Goal: Book appointment/travel/reservation

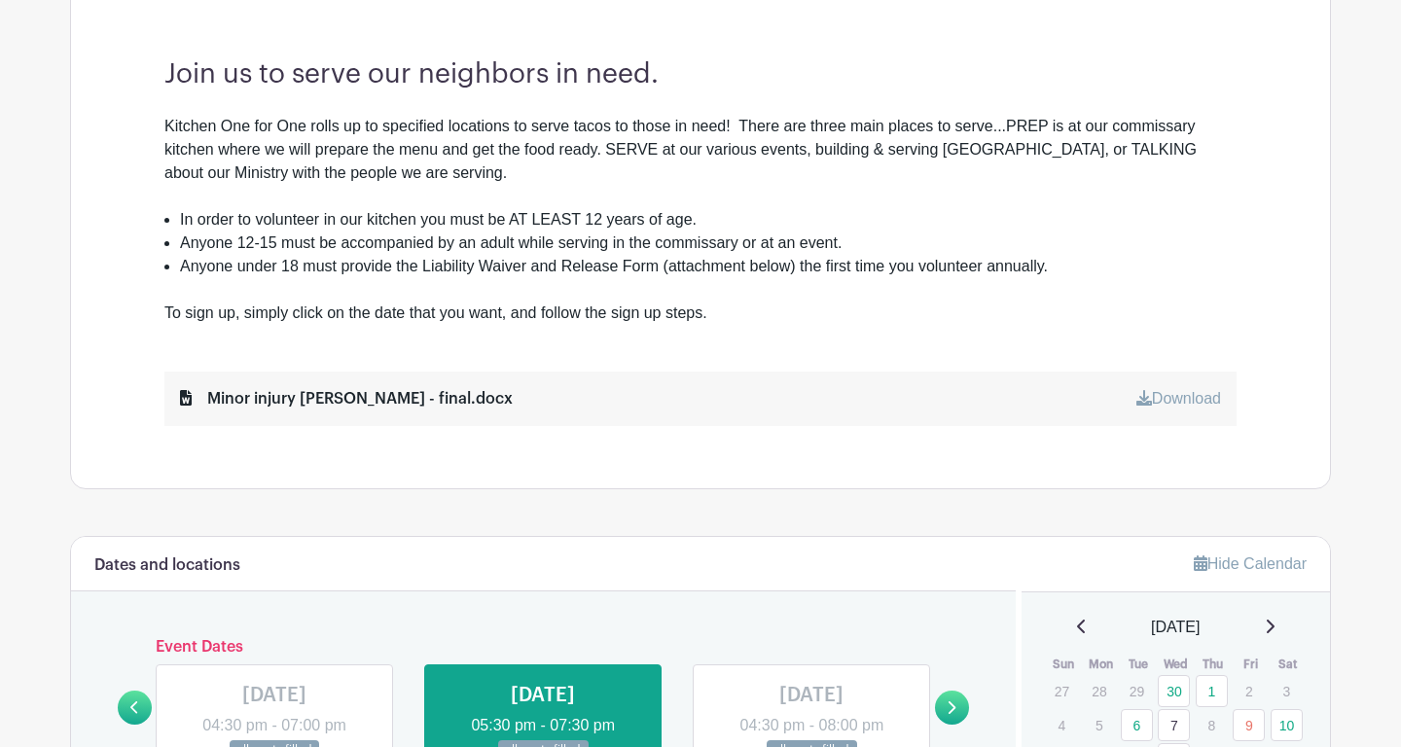
scroll to position [1006, 0]
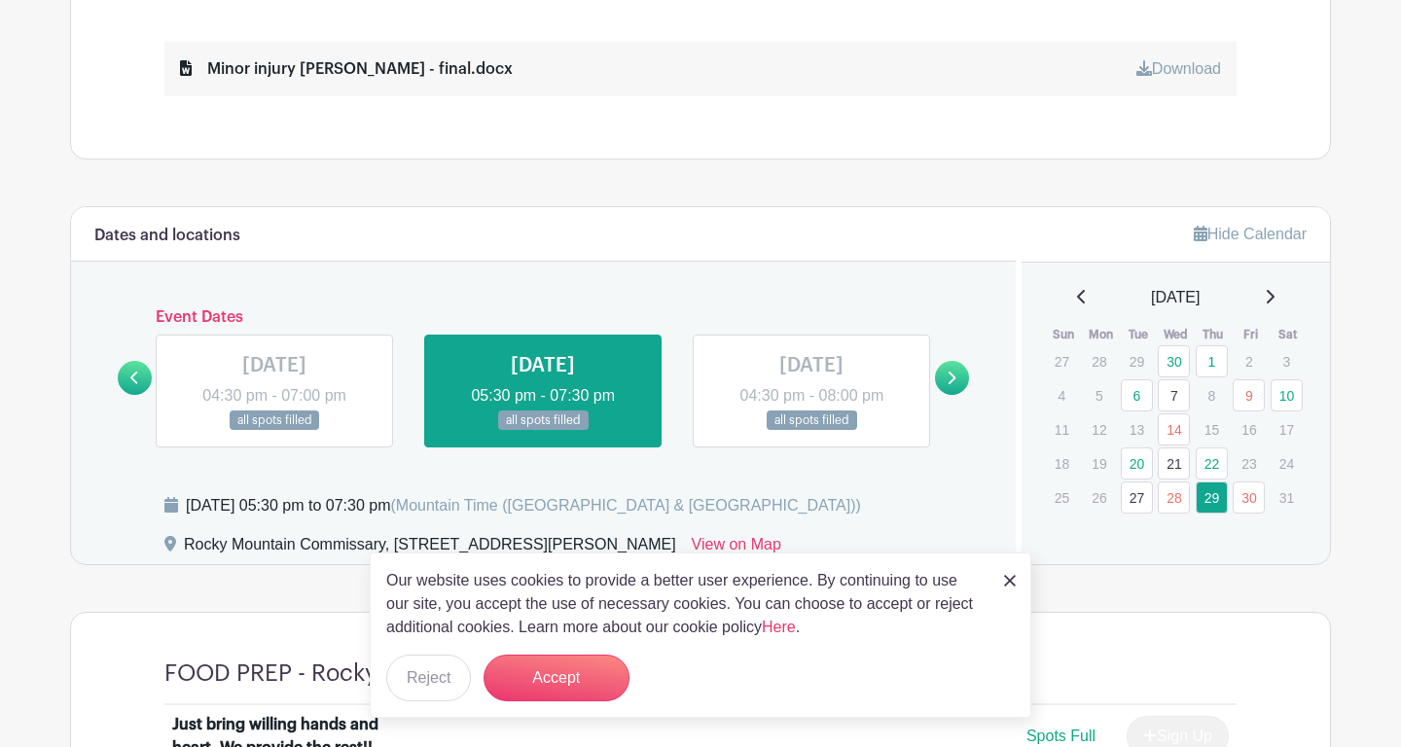
click at [1261, 311] on div "[DATE] Sun Mon Tue Wed Thu Fri Sat 27 28 29 30 1 2 3 4 5 6 7 8 9 10 11 12 13 14…" at bounding box center [1176, 400] width 263 height 229
click at [1270, 309] on div "[DATE] Sun Mon Tue Wed Thu Fri Sat 27 28 29 30 1 2 3 4 5 6 7 8 9 10 11 12 13 14…" at bounding box center [1176, 400] width 263 height 229
click at [1274, 305] on icon at bounding box center [1270, 297] width 10 height 16
click at [1281, 296] on div "[DATE]" at bounding box center [1176, 297] width 263 height 23
click at [1274, 298] on icon at bounding box center [1270, 297] width 10 height 16
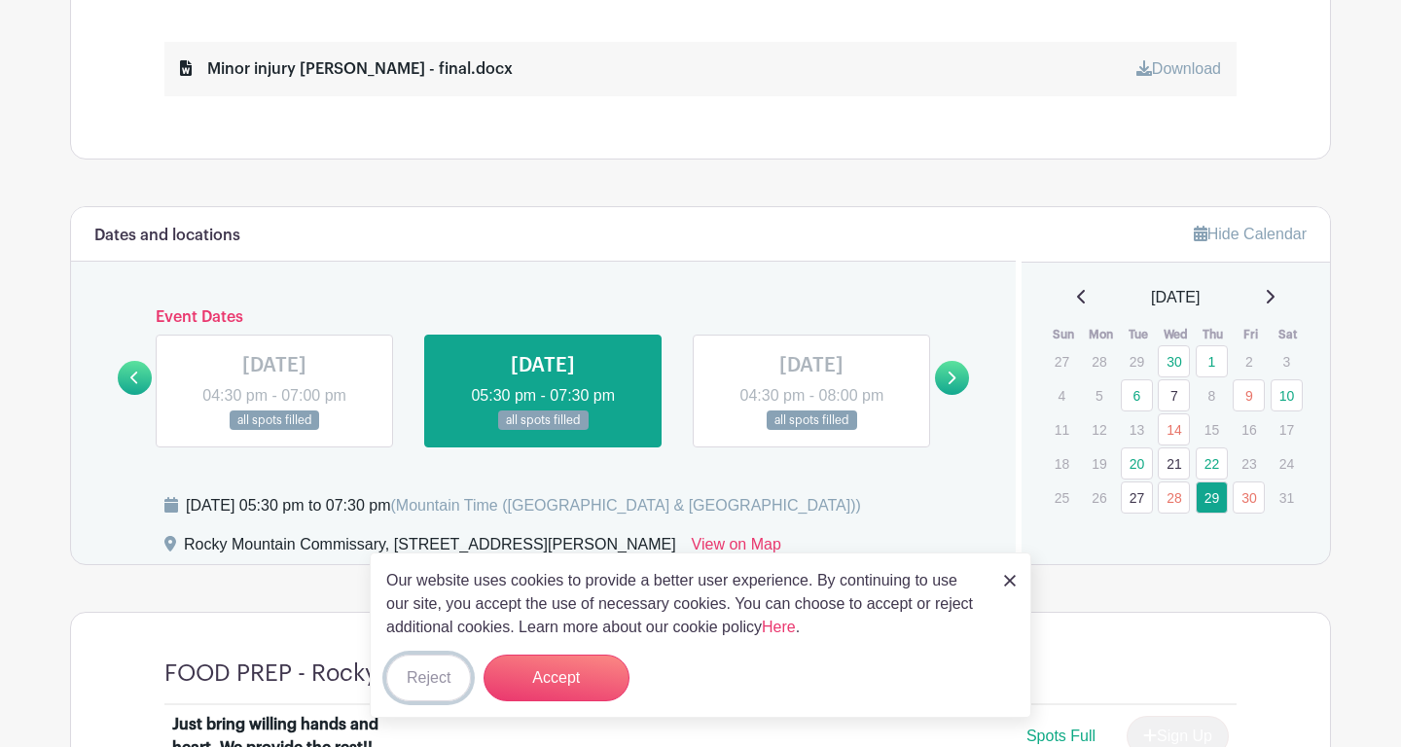
click at [411, 699] on button "Reject" at bounding box center [428, 678] width 85 height 47
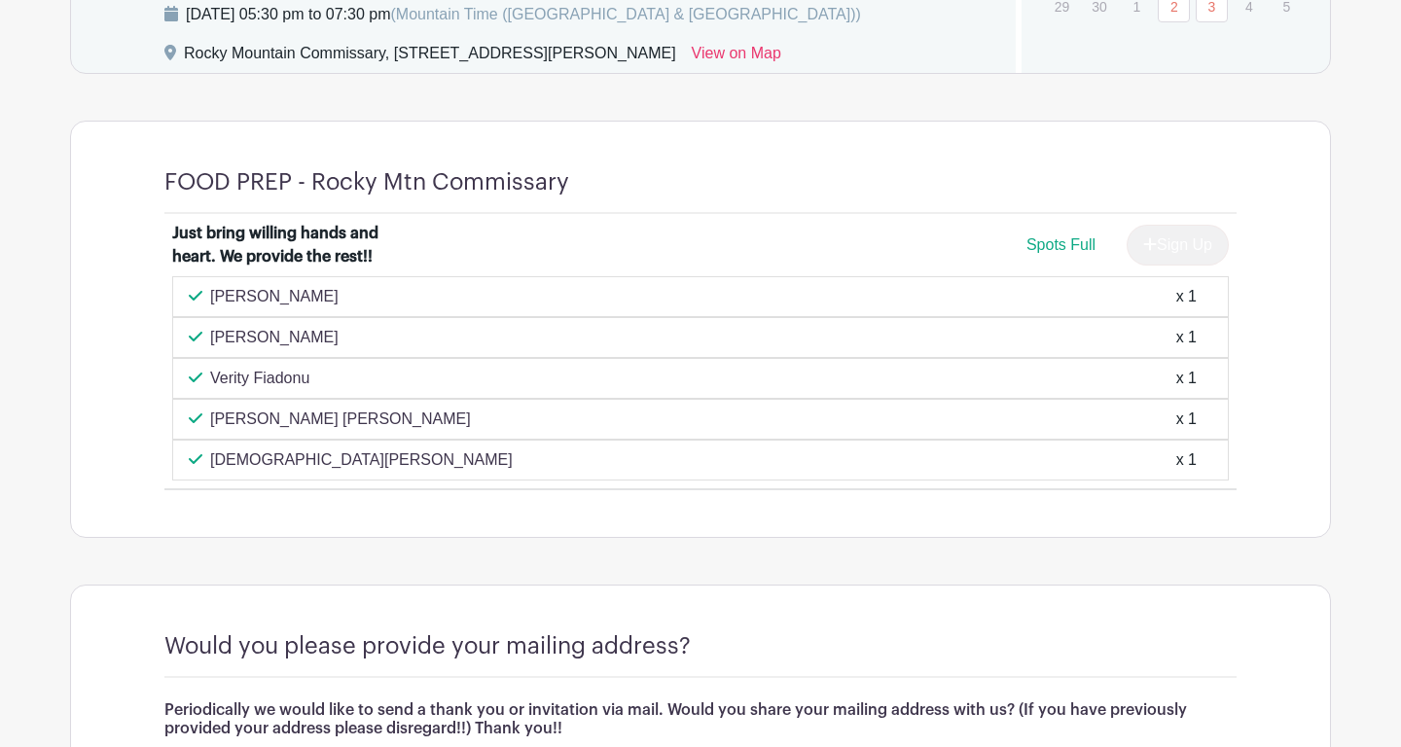
scroll to position [1132, 0]
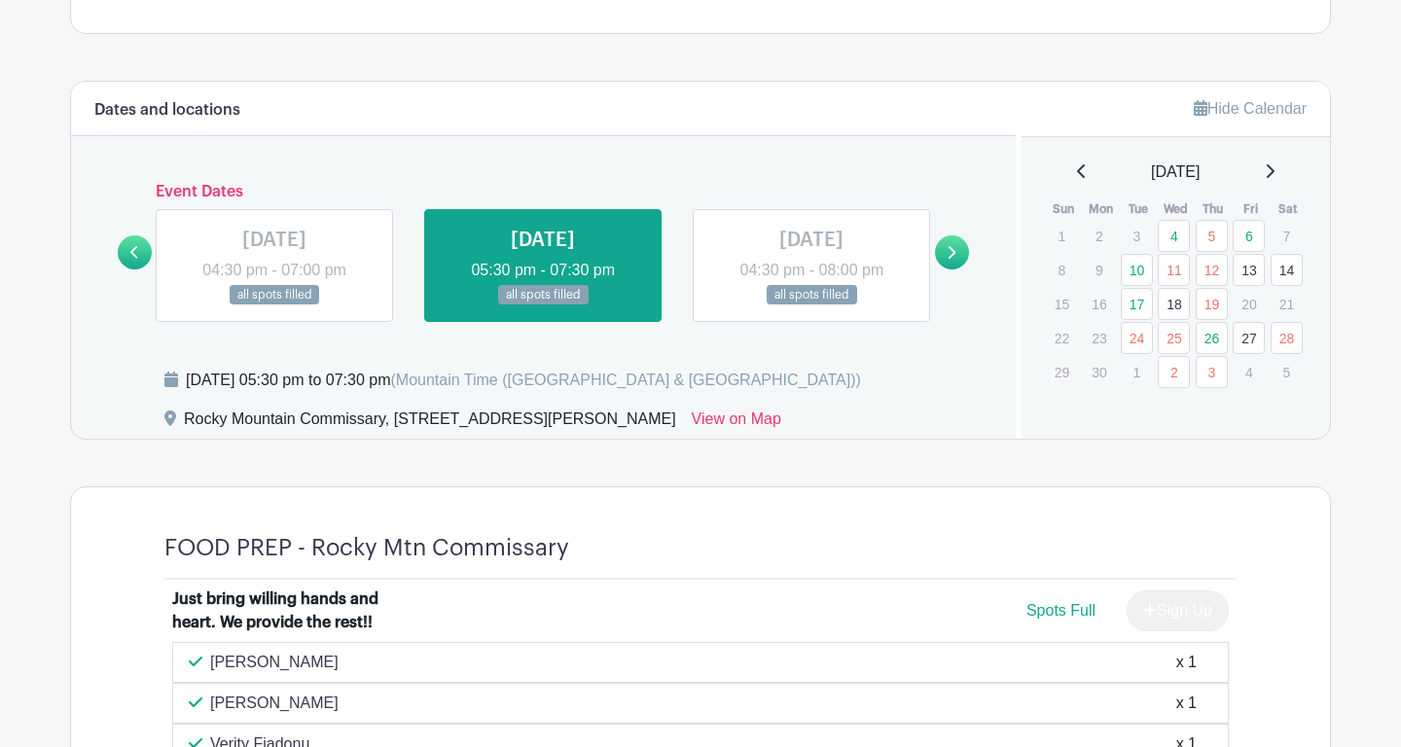
click at [1281, 171] on div "[DATE]" at bounding box center [1176, 172] width 263 height 23
click at [1275, 170] on icon at bounding box center [1271, 171] width 8 height 14
click at [1279, 167] on div "[DATE]" at bounding box center [1176, 172] width 263 height 23
click at [1270, 167] on icon at bounding box center [1271, 171] width 8 height 14
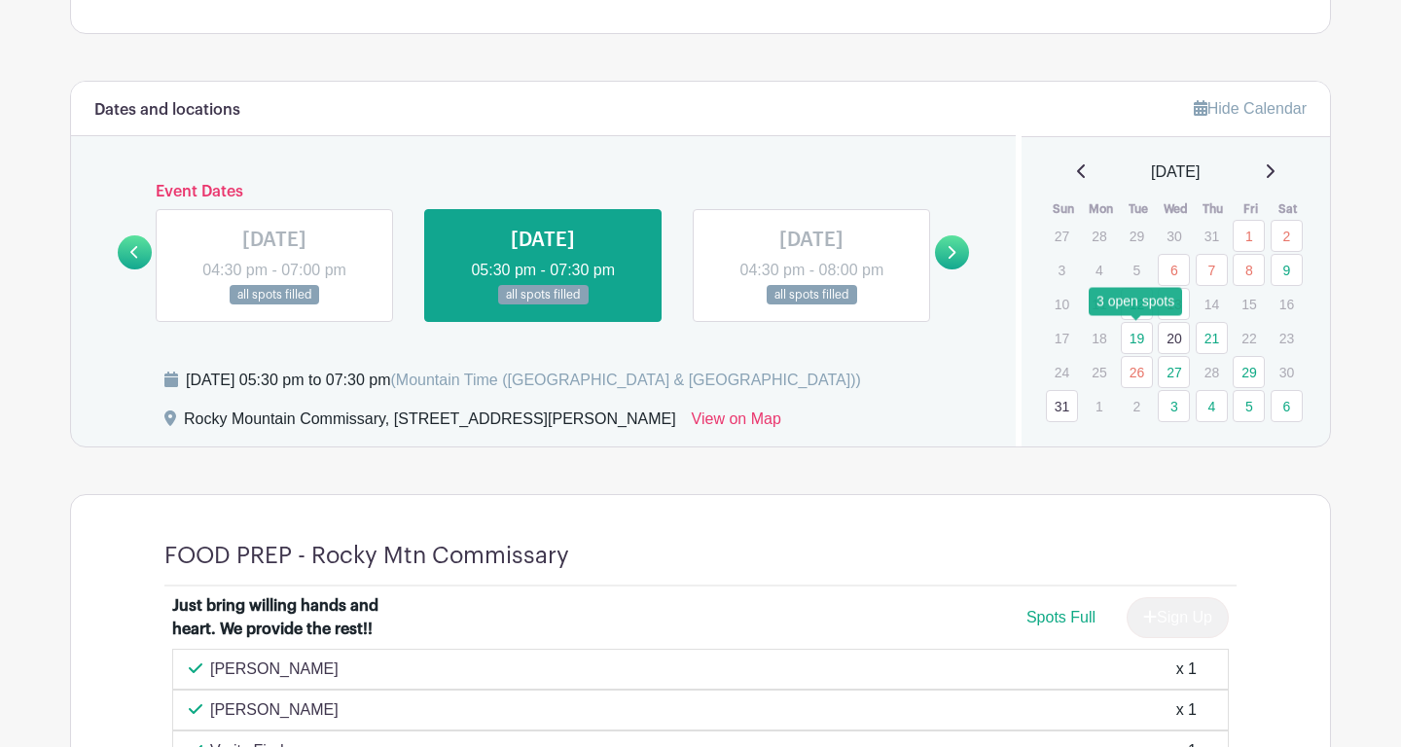
click at [1145, 343] on link "19" at bounding box center [1137, 338] width 32 height 32
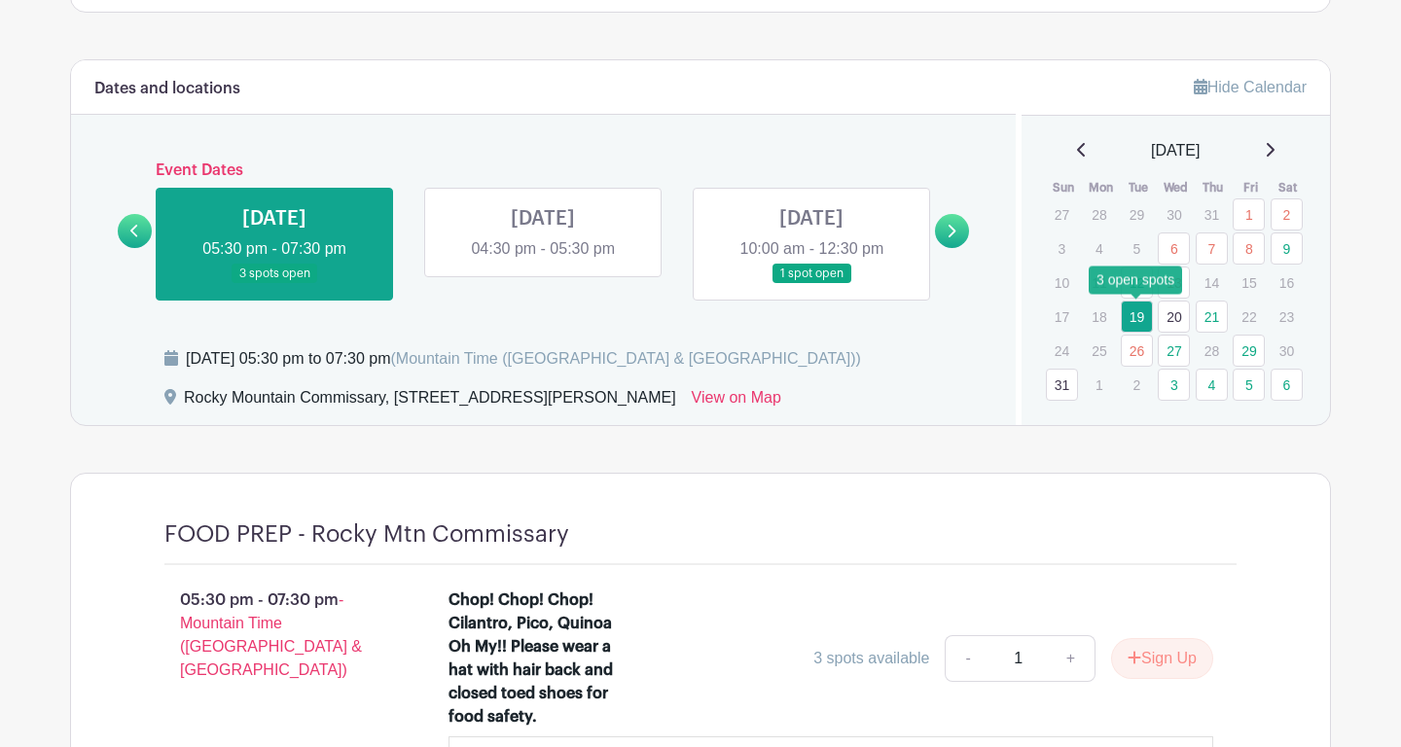
scroll to position [1141, 0]
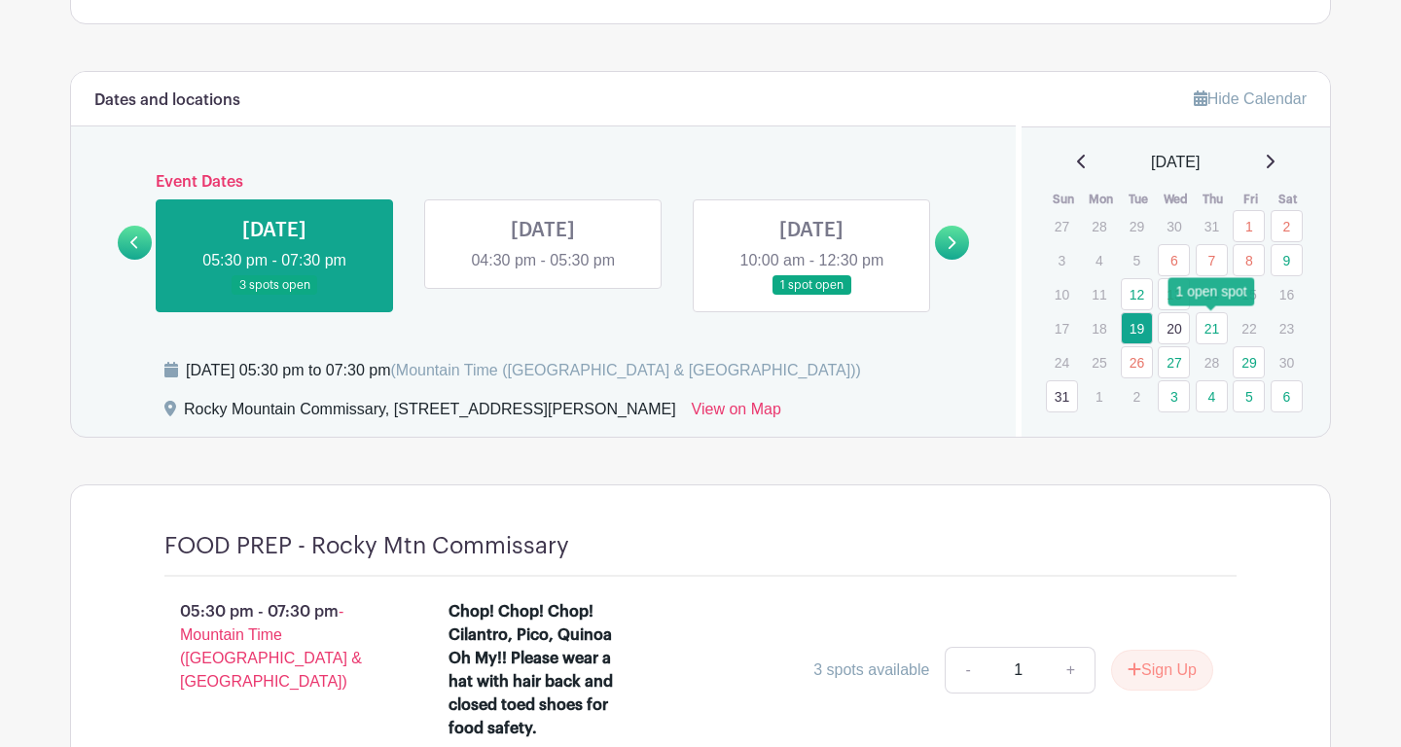
click at [1212, 331] on link "21" at bounding box center [1212, 328] width 32 height 32
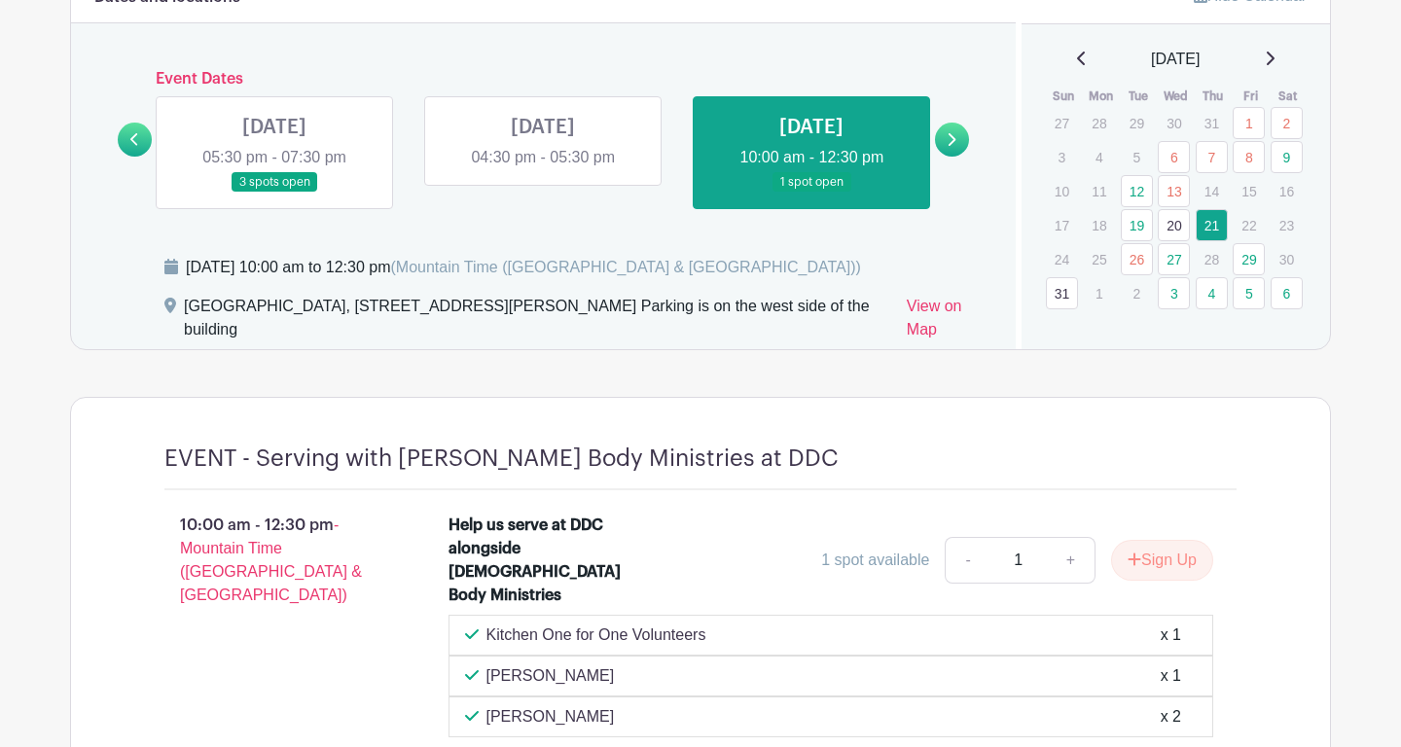
scroll to position [1240, 0]
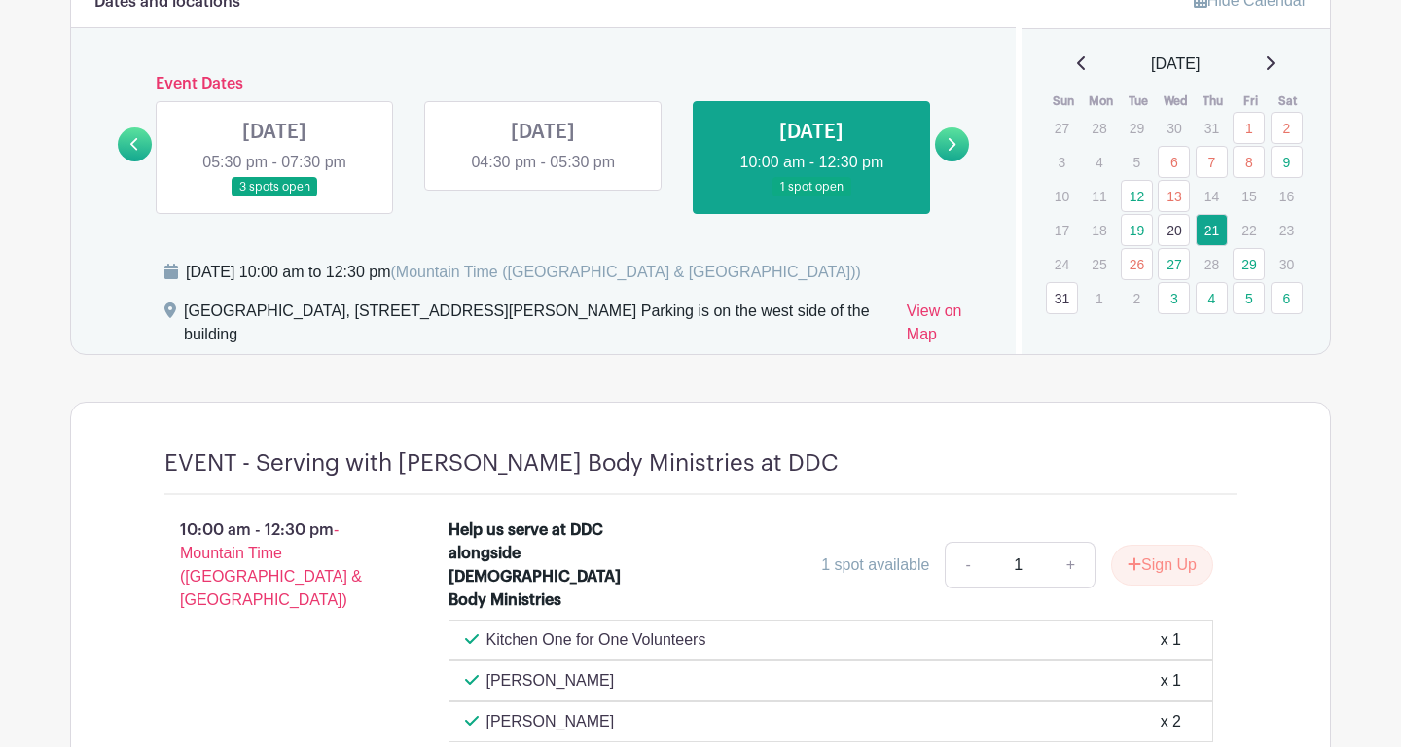
click at [1165, 232] on link "20" at bounding box center [1174, 230] width 32 height 32
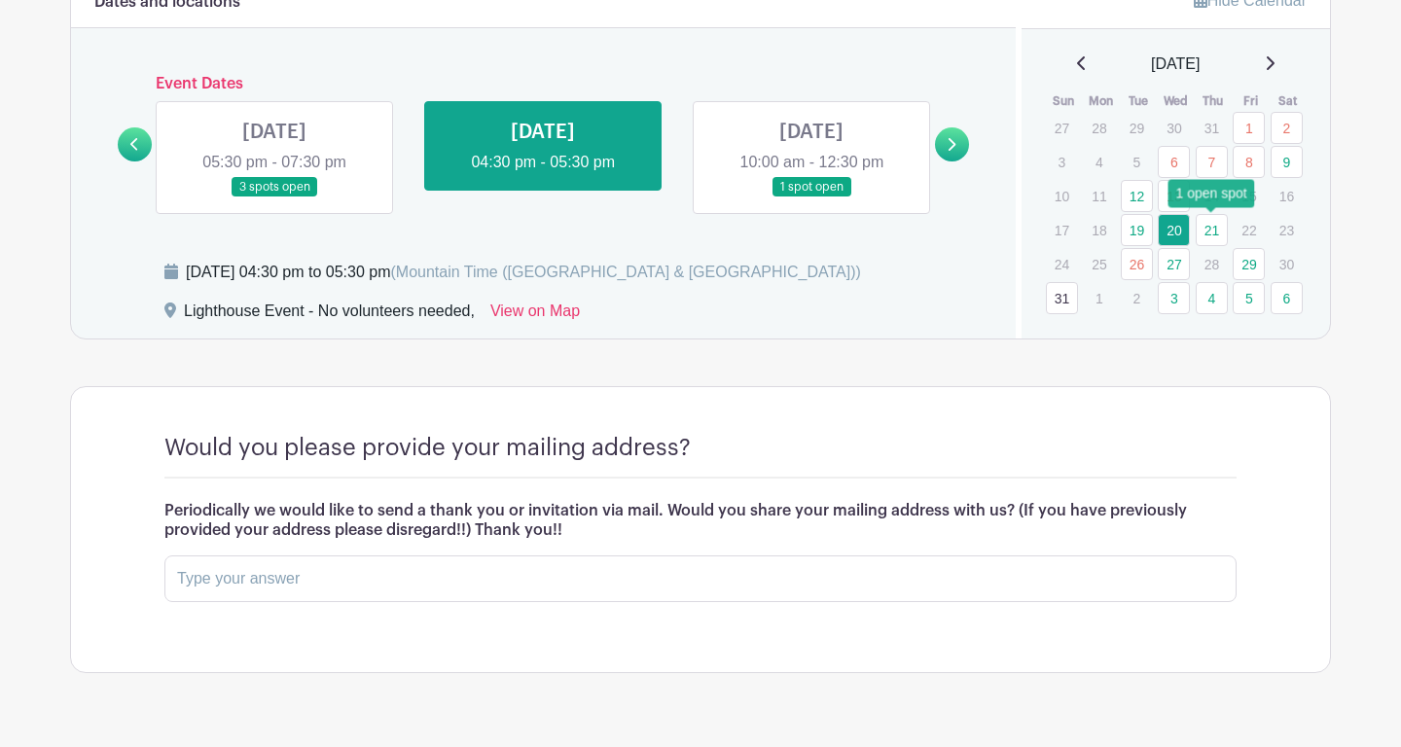
click at [1211, 228] on link "21" at bounding box center [1212, 230] width 32 height 32
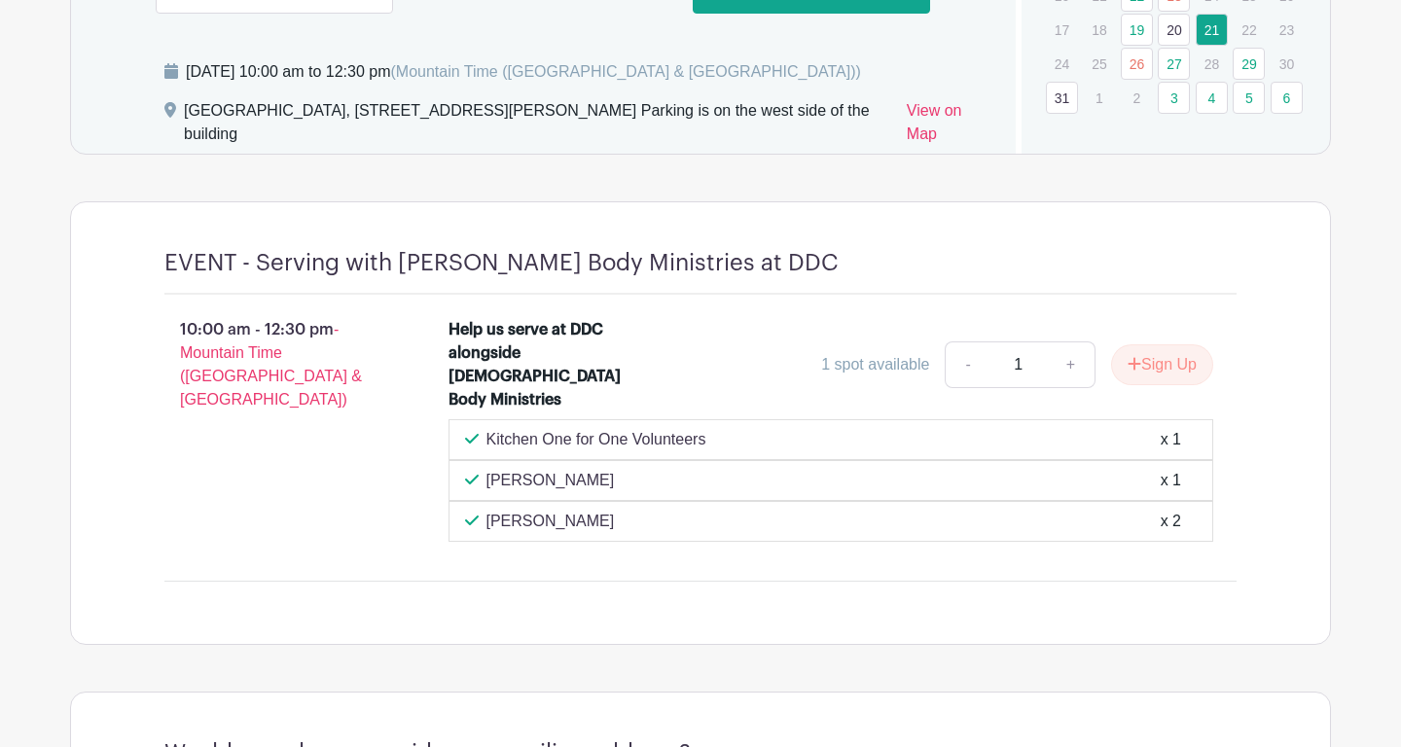
scroll to position [1436, 0]
